Goal: Complete application form

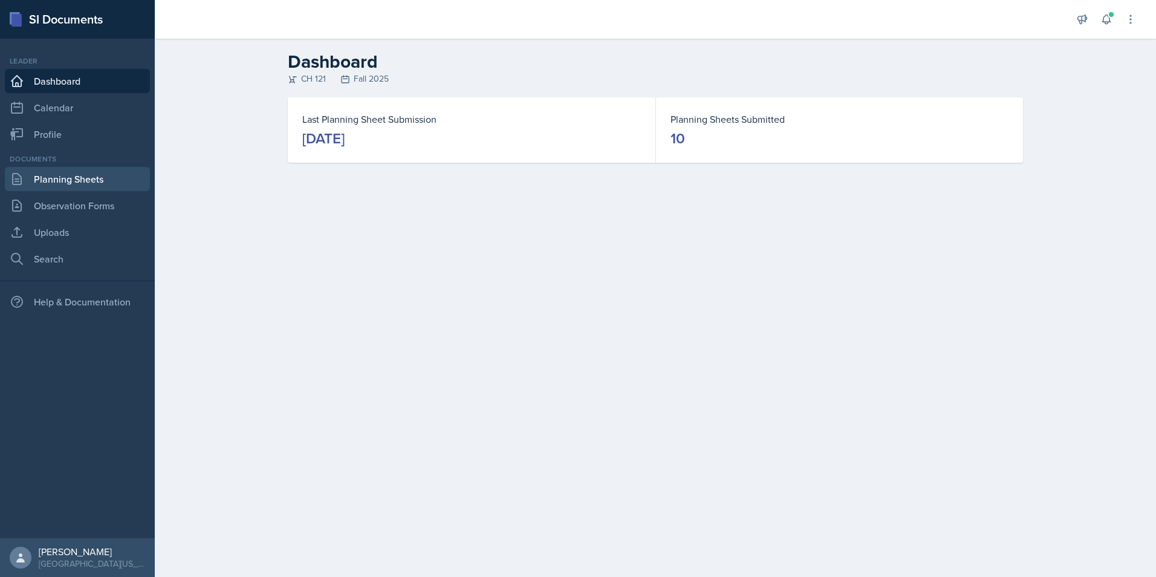
click at [53, 174] on link "Planning Sheets" at bounding box center [77, 179] width 145 height 24
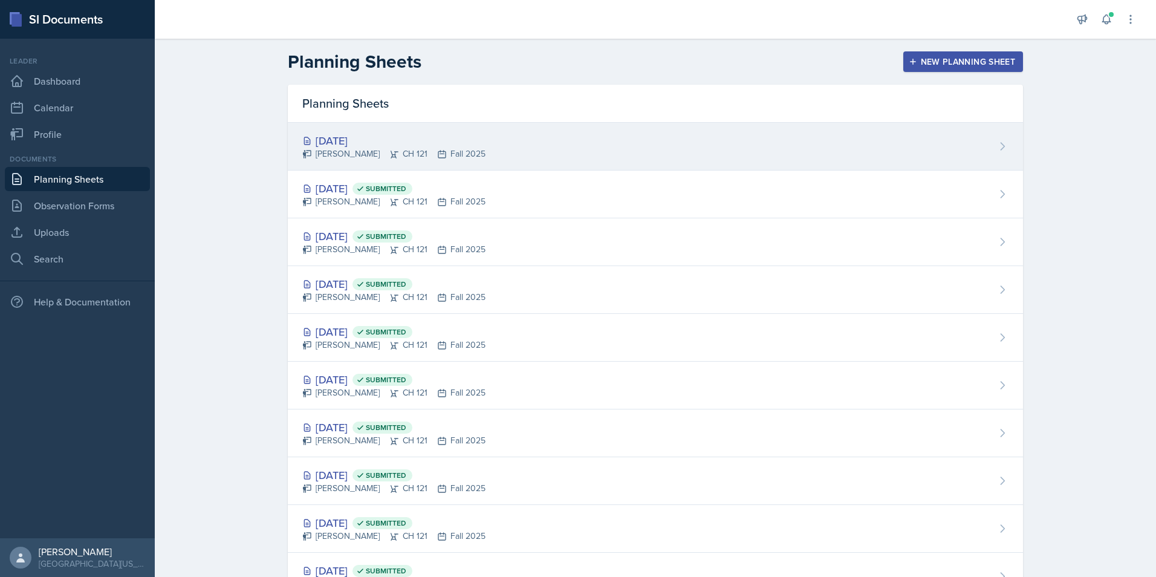
click at [328, 133] on div "[DATE]" at bounding box center [393, 140] width 183 height 16
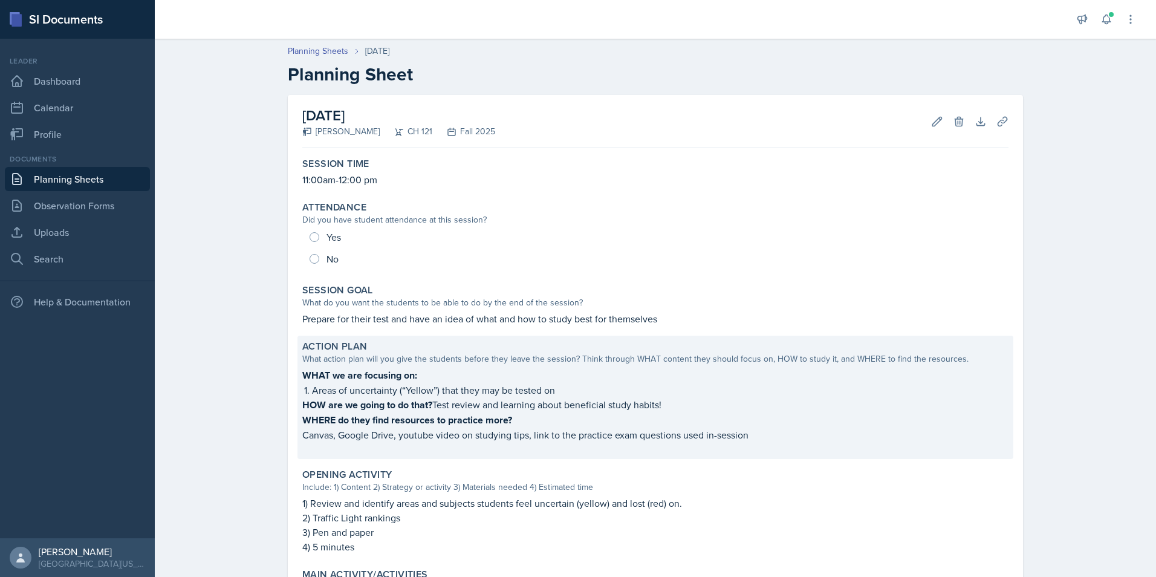
scroll to position [363, 0]
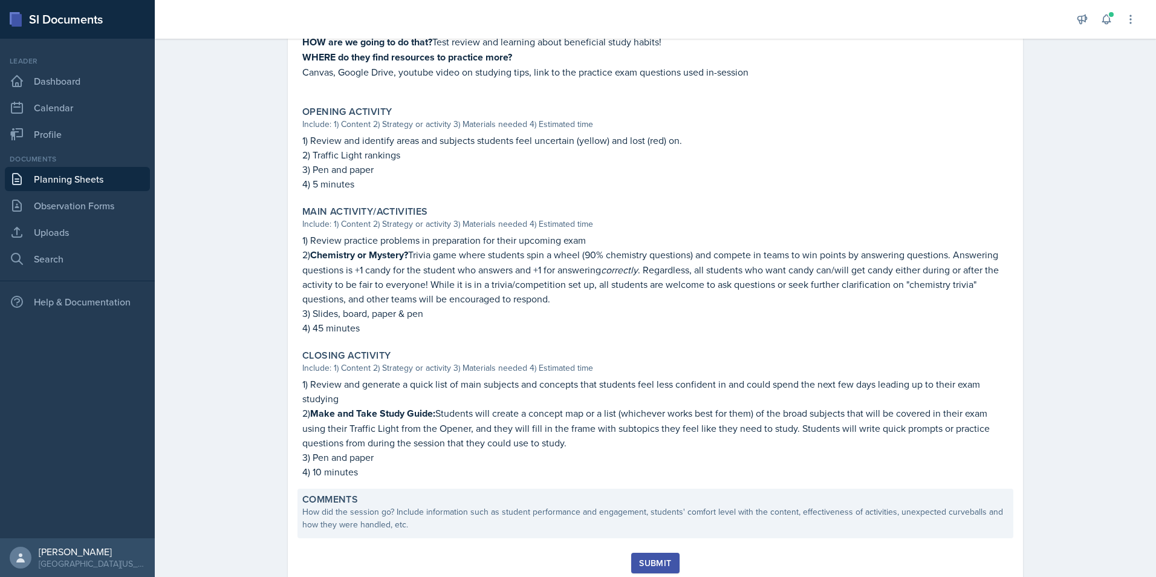
click at [371, 359] on div "How did the session go? Include information such as student performance and eng…" at bounding box center [655, 517] width 706 height 25
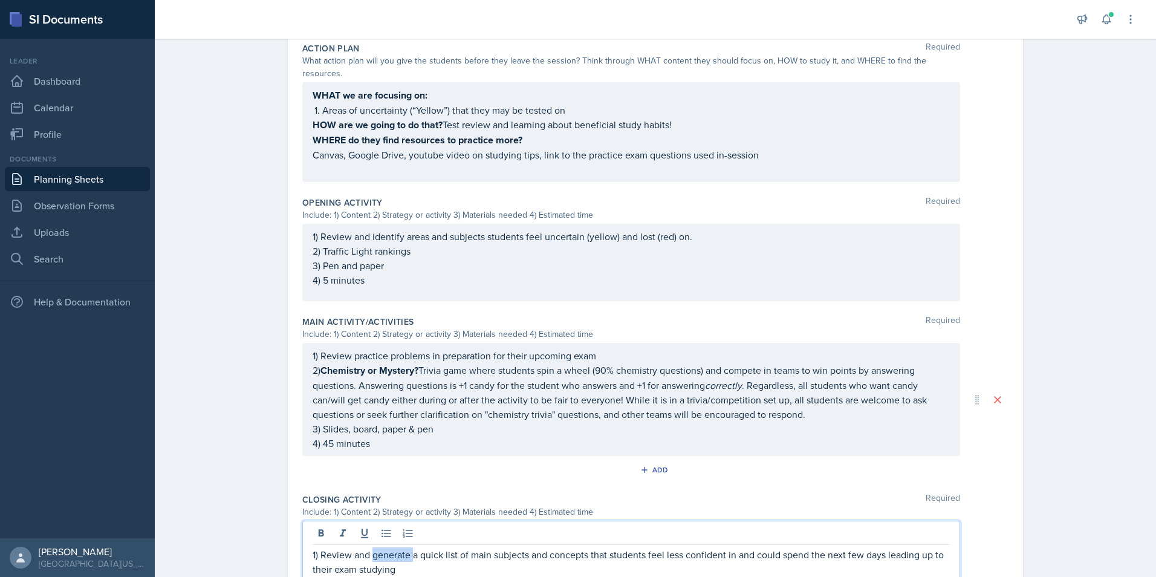
click at [371, 359] on div "1) Review and generate a quick list of main subjects and concepts that students…" at bounding box center [631, 588] width 658 height 134
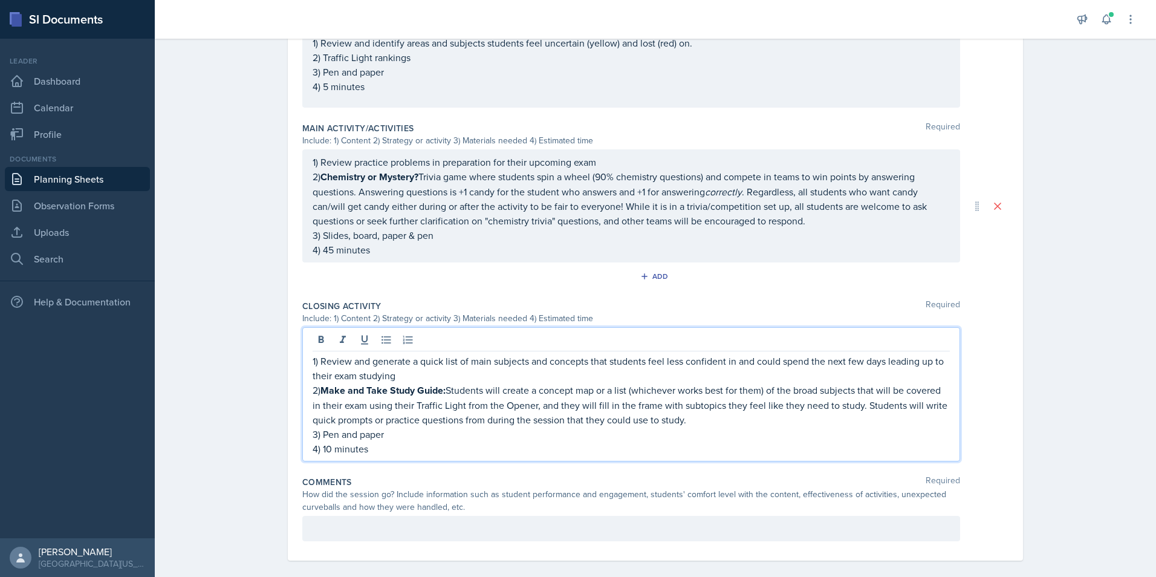
click at [345, 359] on p at bounding box center [631, 528] width 637 height 15
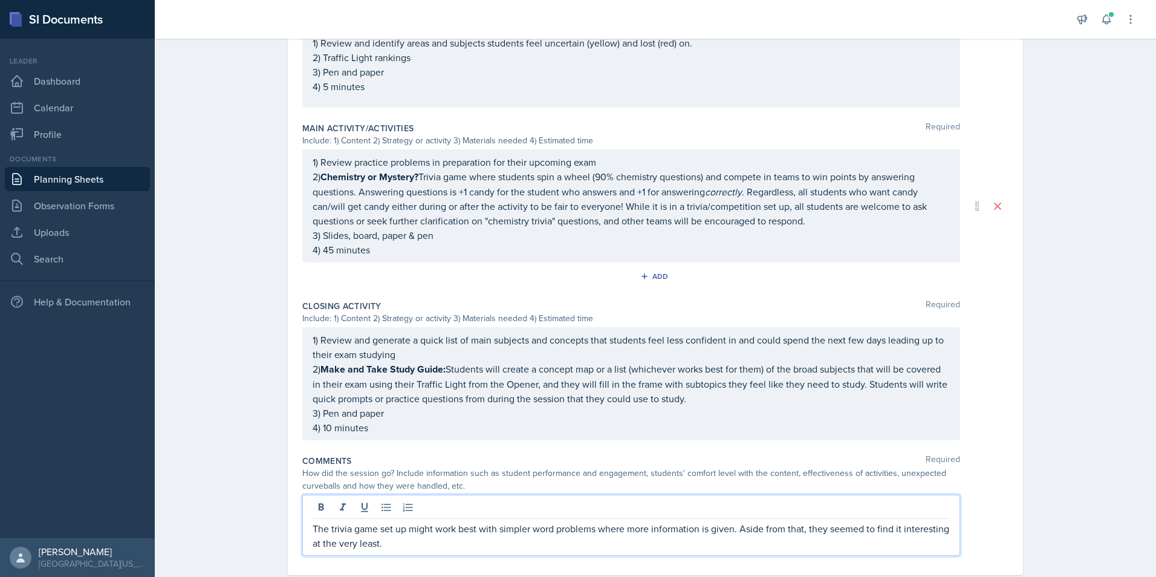
click at [268, 359] on div "Date [DATE] [DATE] 31 1 2 3 4 5 6 7 8 9 10 11 12 13 14 15 16 17 18 19 20 21 22 …" at bounding box center [655, 94] width 774 height 1019
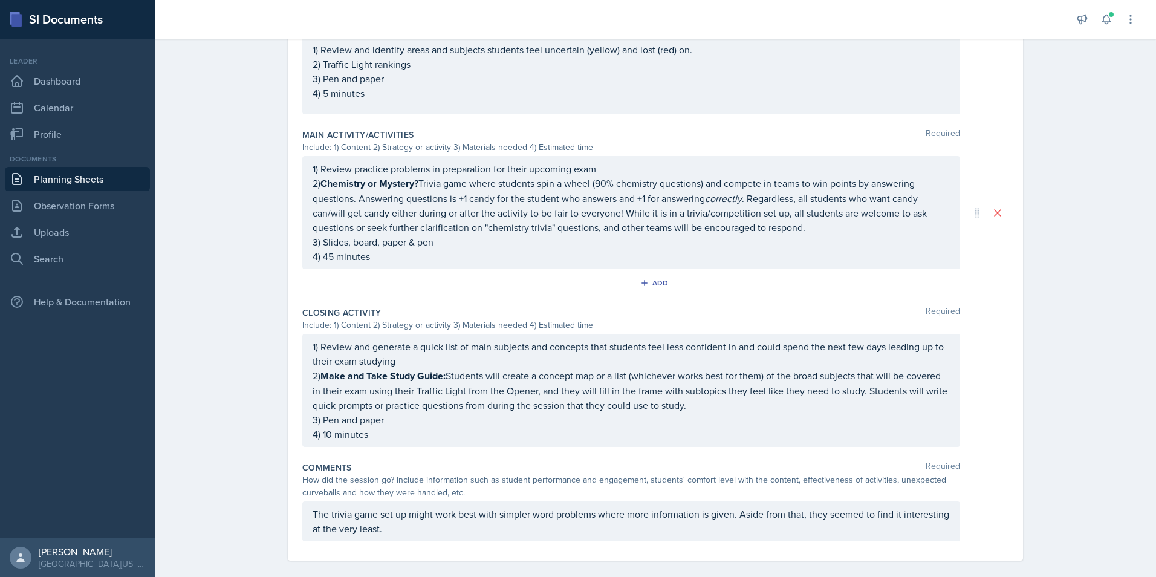
click at [380, 359] on p "The trivia game set up might work best with simpler word problems where more in…" at bounding box center [631, 521] width 637 height 29
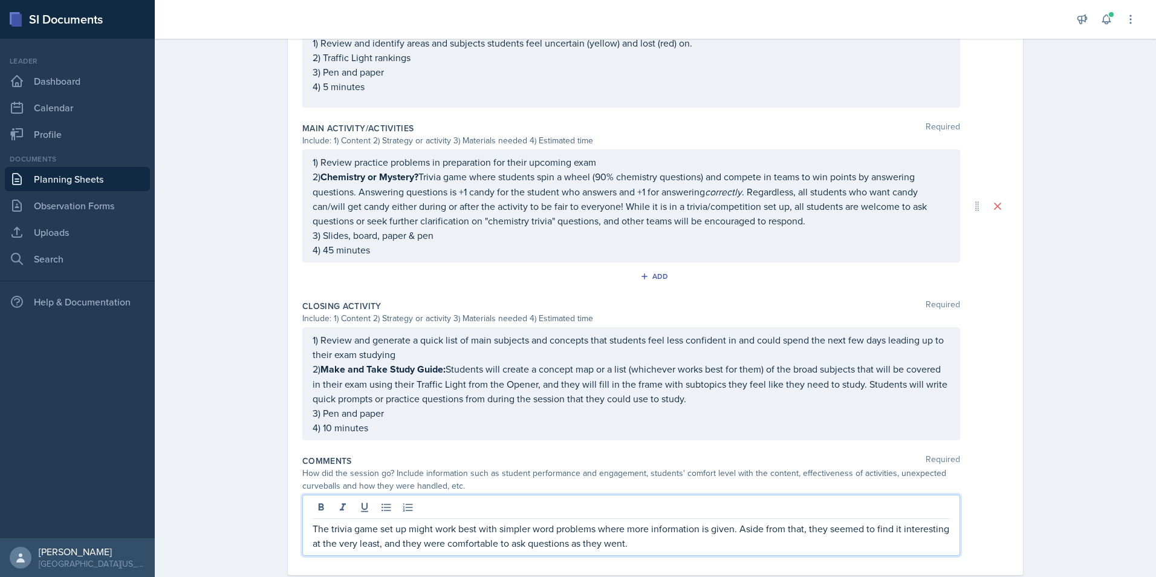
click at [223, 323] on div "Planning Sheets [DATE] Planning Sheet Date [DATE] [DATE] 31 1 2 3 4 5 6 7 8 9 1…" at bounding box center [655, 63] width 1001 height 1082
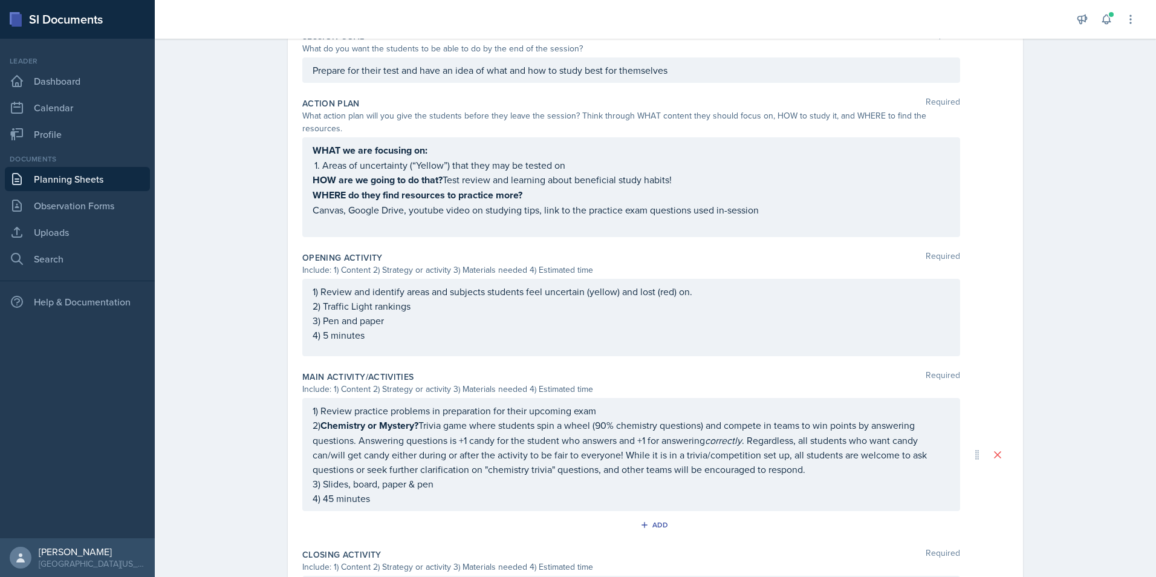
scroll to position [504, 0]
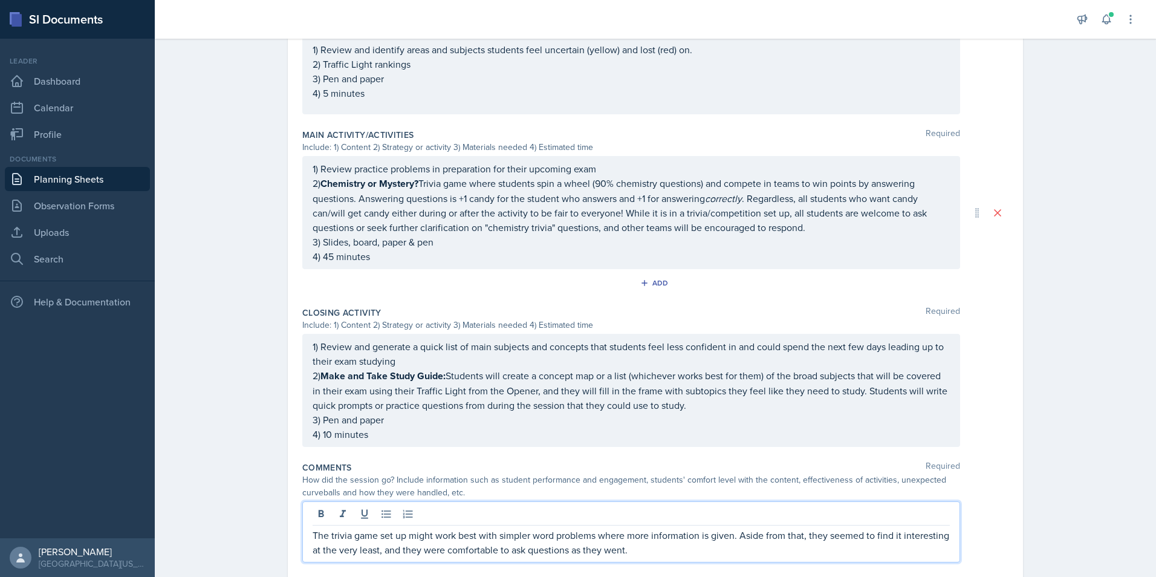
click at [699, 359] on p "The trivia game set up might work best with simpler word problems where more in…" at bounding box center [631, 542] width 637 height 29
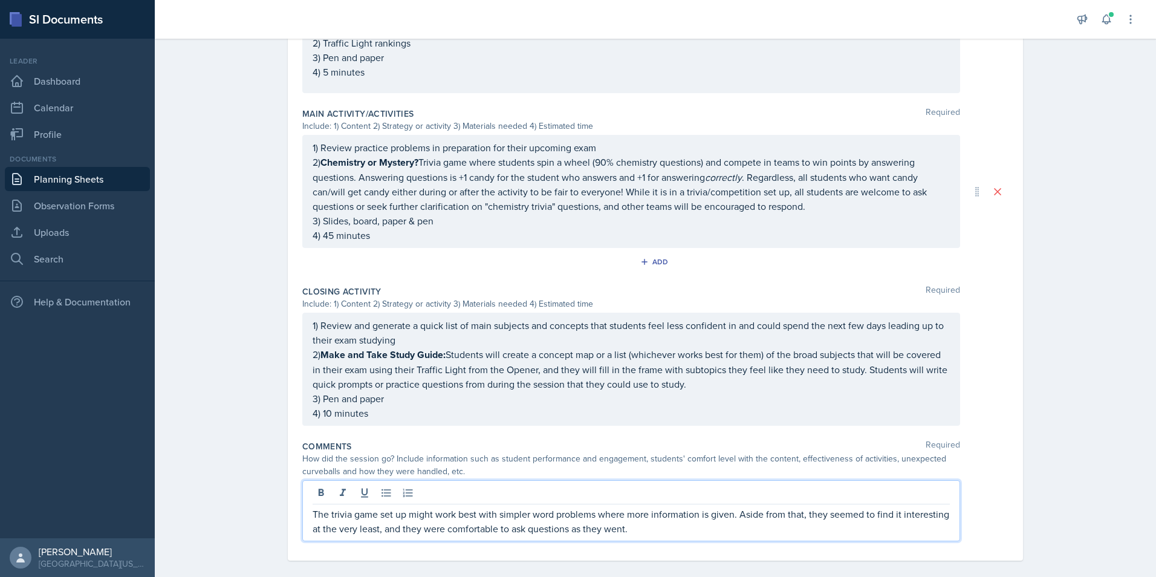
click at [675, 359] on p "The trivia game set up might work best with simpler word problems where more in…" at bounding box center [631, 521] width 637 height 29
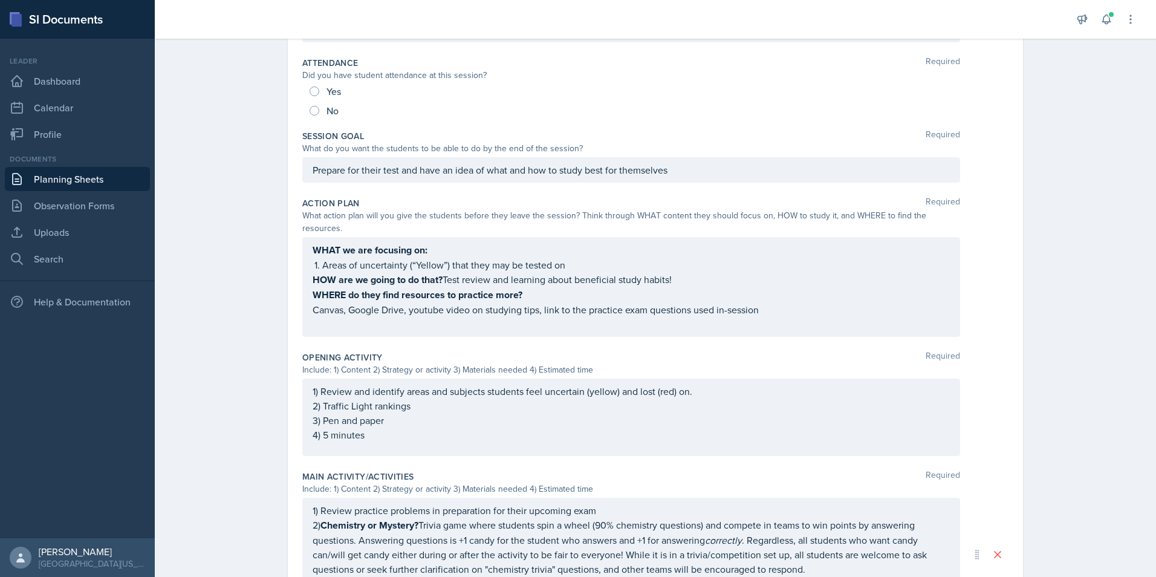
scroll to position [0, 0]
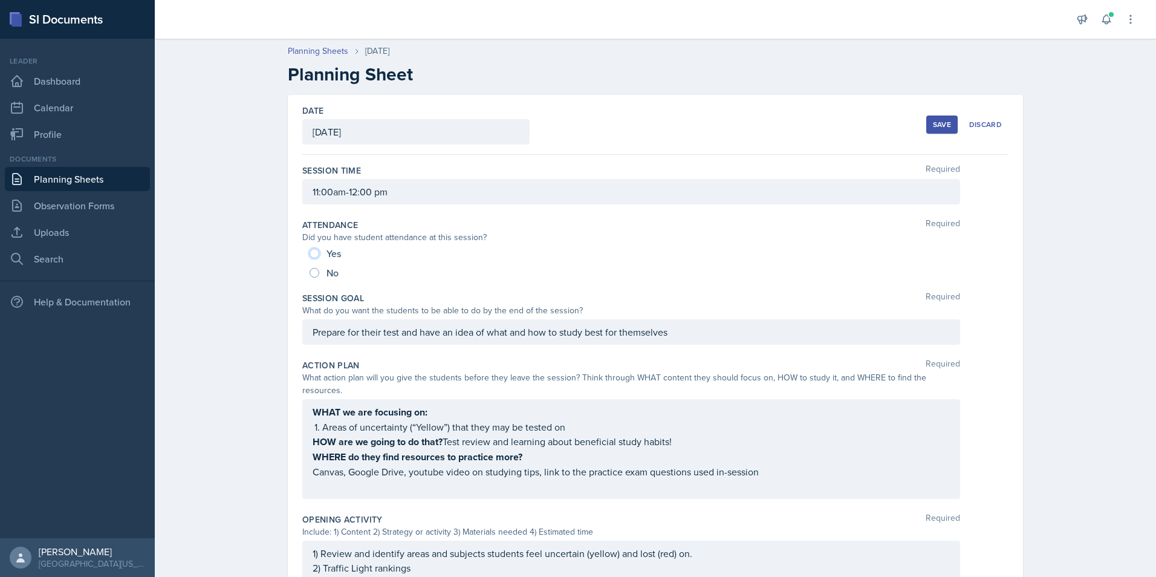
click at [313, 255] on input "Yes" at bounding box center [315, 254] width 10 height 10
radio input "true"
click at [769, 127] on div "Save" at bounding box center [942, 125] width 18 height 10
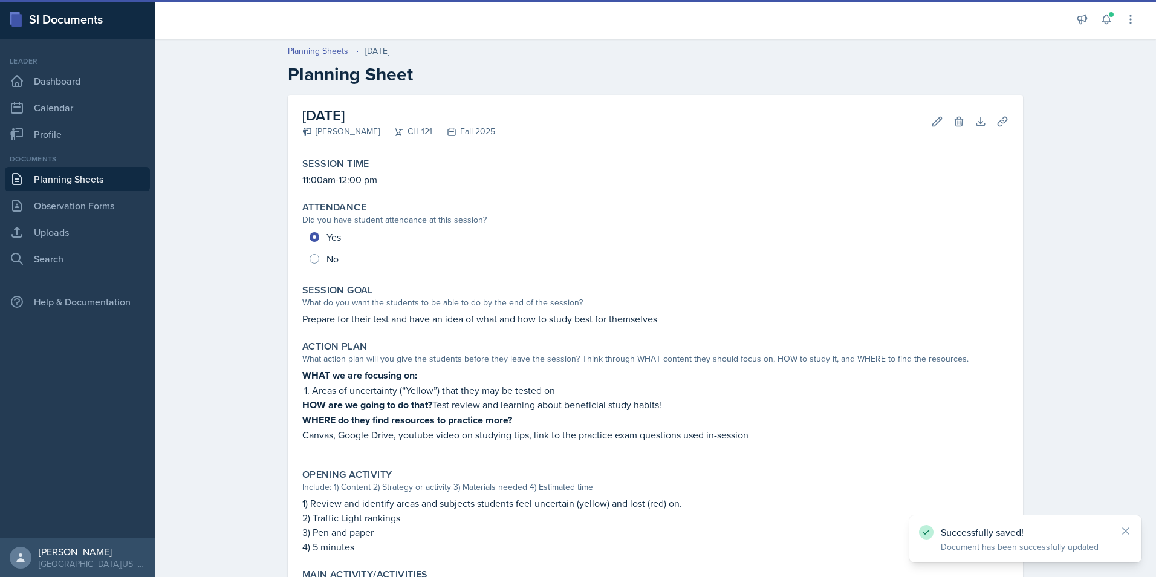
scroll to position [446, 0]
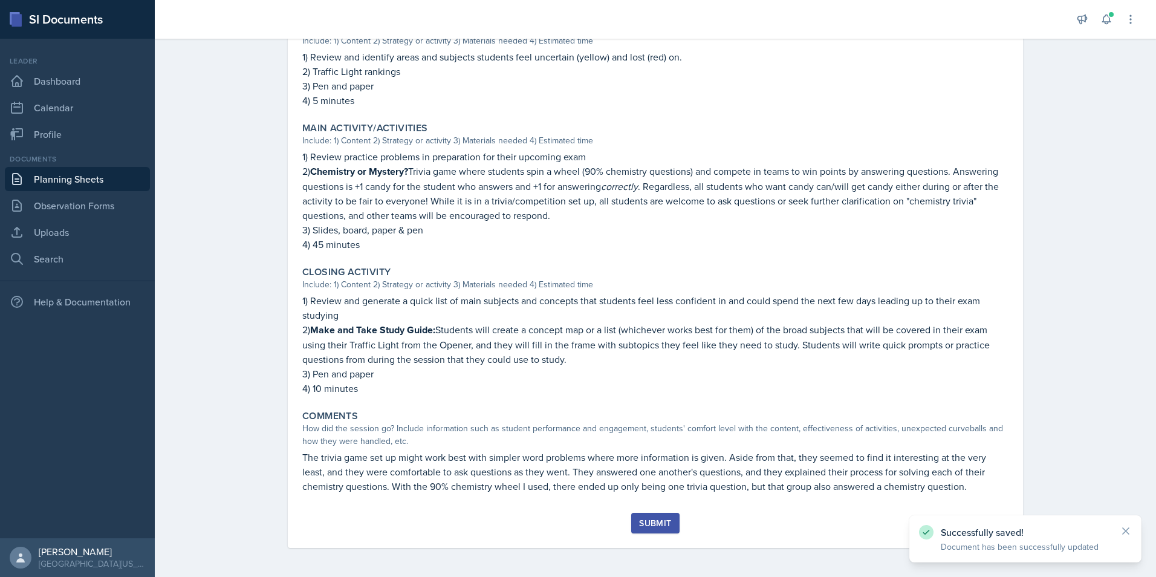
click at [642, 359] on div "Submit" at bounding box center [655, 523] width 32 height 10
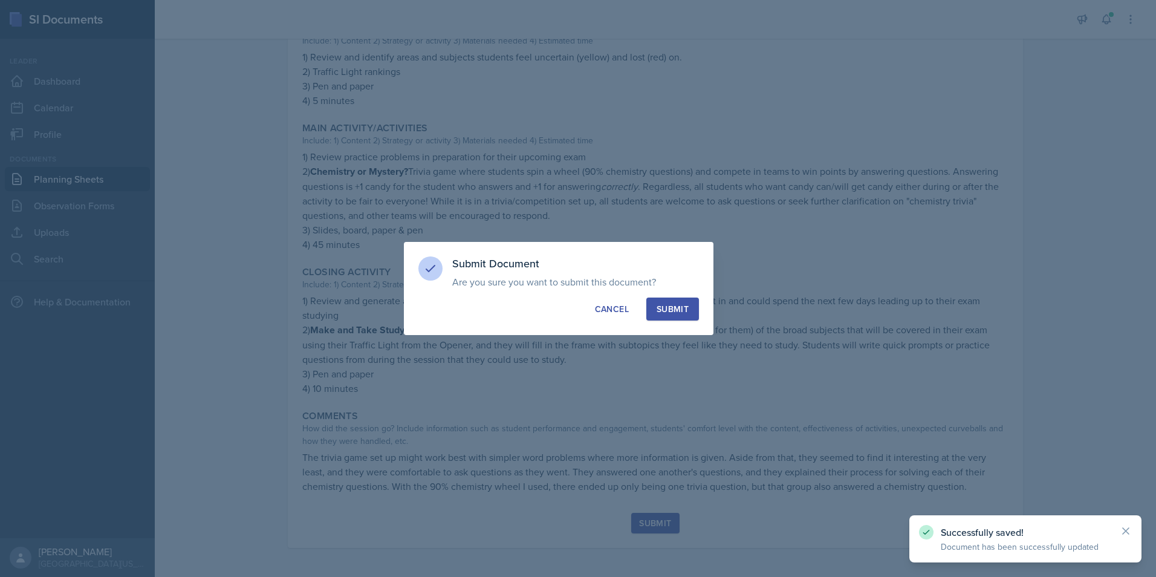
click at [695, 296] on div "Submit Document Are you sure you want to submit this document? This document wi…" at bounding box center [559, 288] width 310 height 93
click at [692, 304] on button "Submit" at bounding box center [672, 308] width 53 height 23
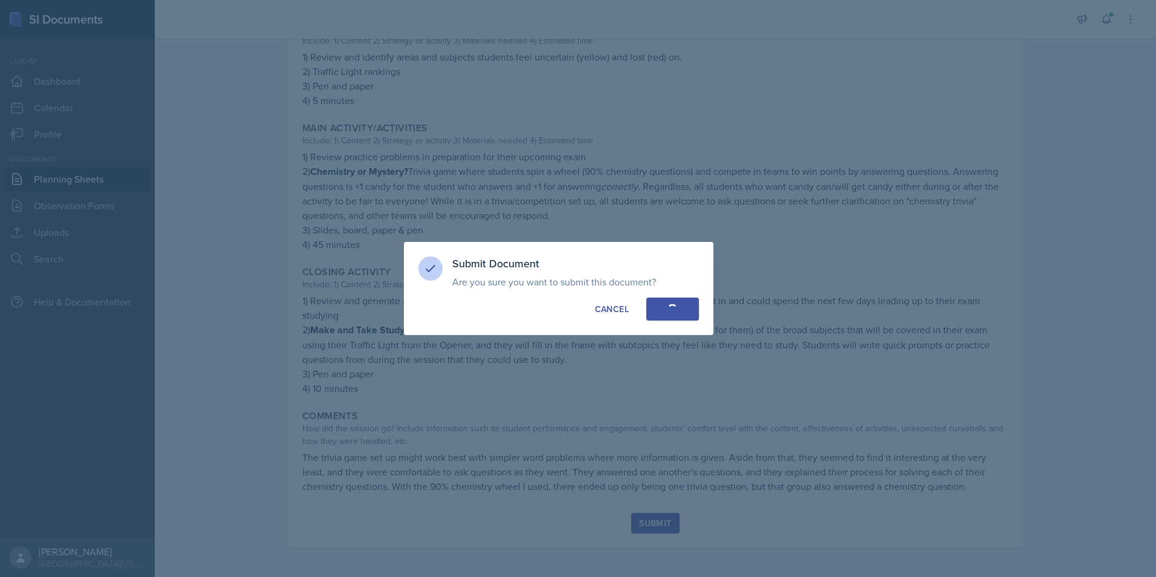
radio input "true"
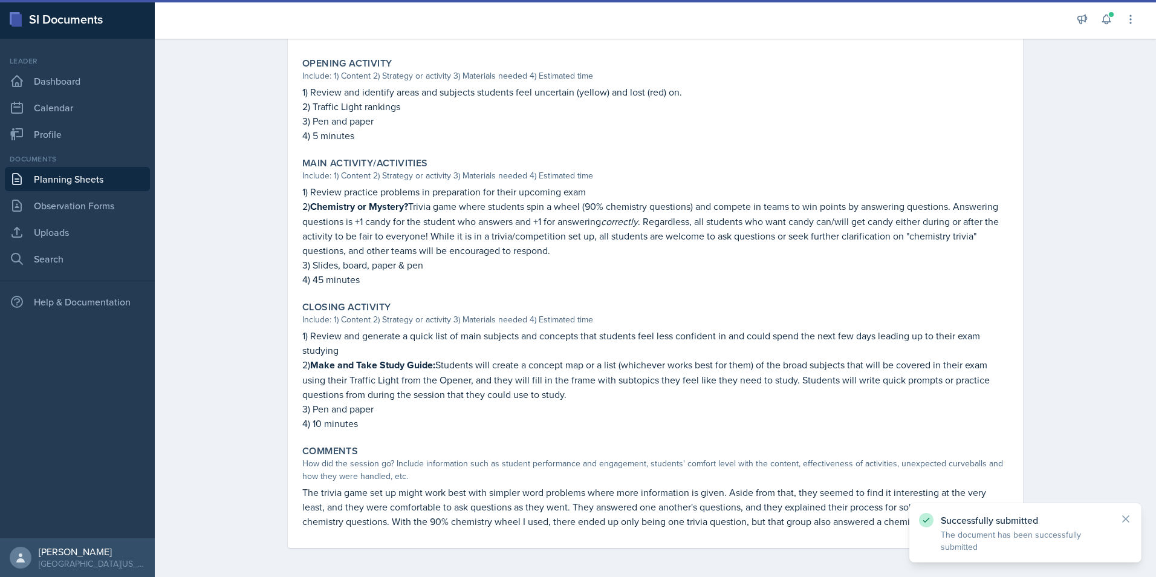
scroll to position [411, 0]
